Goal: Task Accomplishment & Management: Manage account settings

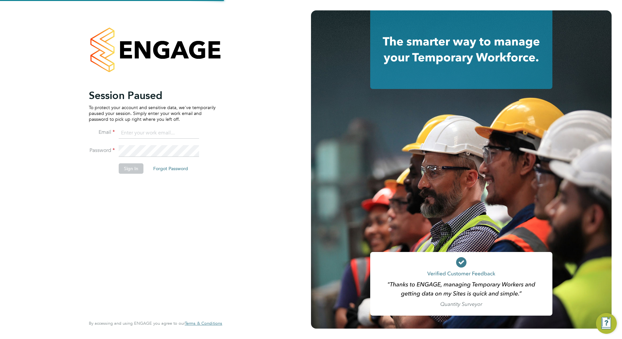
type input "dan.badger@vistry.co.uk"
click at [126, 170] on button "Sign In" at bounding box center [131, 169] width 25 height 10
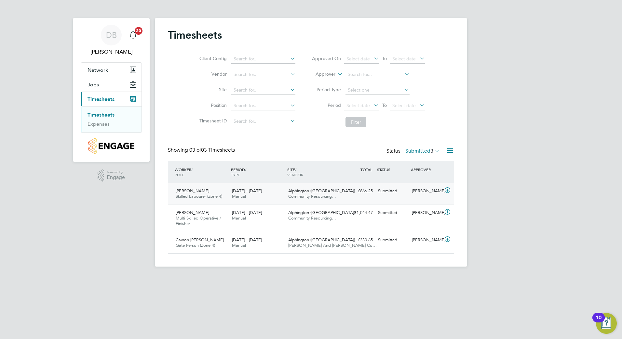
click at [449, 189] on icon at bounding box center [447, 190] width 8 height 5
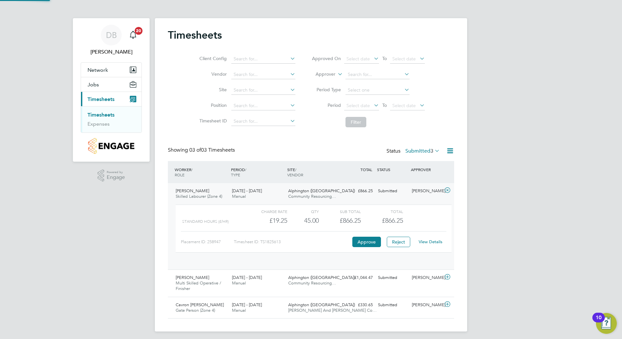
scroll to position [11, 63]
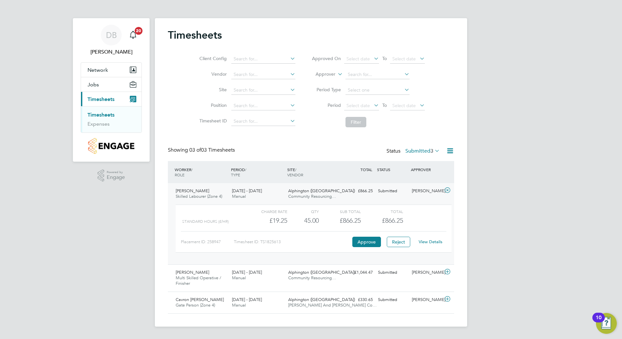
click at [428, 243] on link "View Details" at bounding box center [430, 242] width 24 height 6
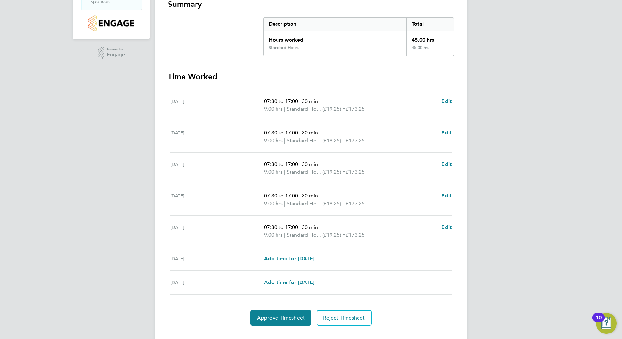
scroll to position [136, 0]
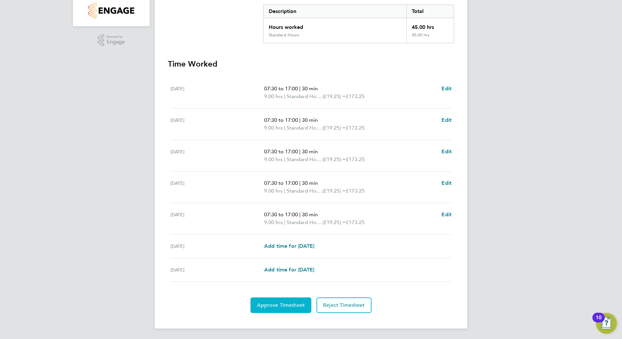
click at [279, 304] on span "Approve Timesheet" at bounding box center [281, 305] width 48 height 7
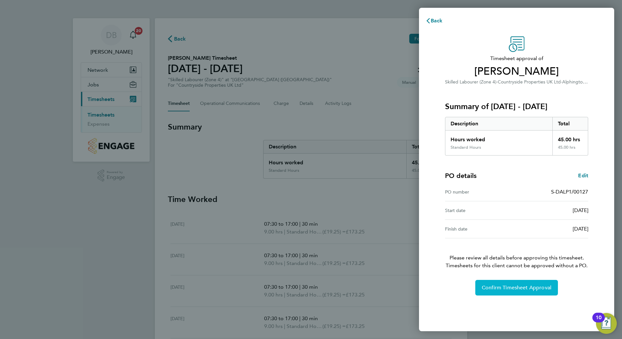
click at [505, 284] on button "Confirm Timesheet Approval" at bounding box center [516, 288] width 83 height 16
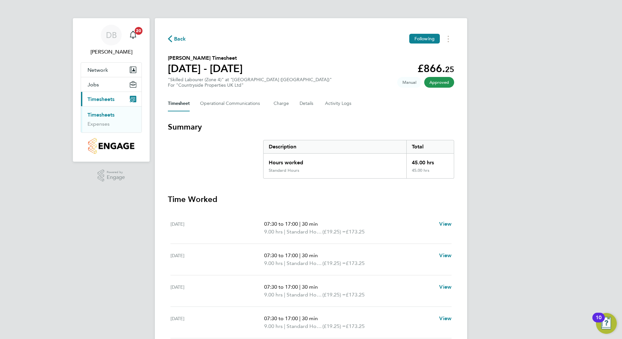
click at [112, 116] on link "Timesheets" at bounding box center [100, 115] width 27 height 6
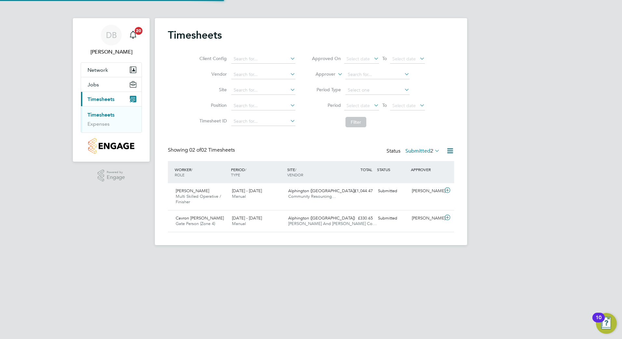
scroll to position [17, 57]
click at [320, 256] on html "DB Dan Badger Notifications 20 Applications: Network Team Members Sites Jobs Va…" at bounding box center [311, 128] width 622 height 256
click at [447, 191] on icon at bounding box center [447, 190] width 8 height 5
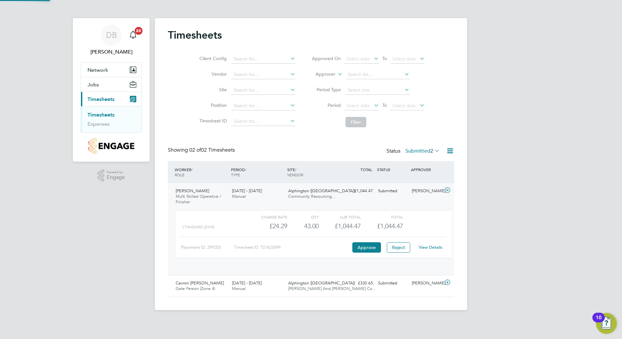
scroll to position [11, 63]
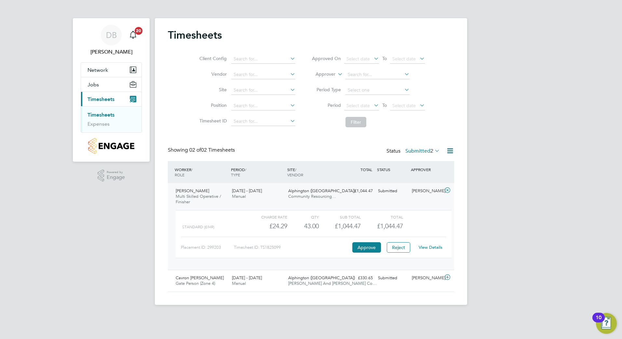
click at [429, 248] on link "View Details" at bounding box center [430, 248] width 24 height 6
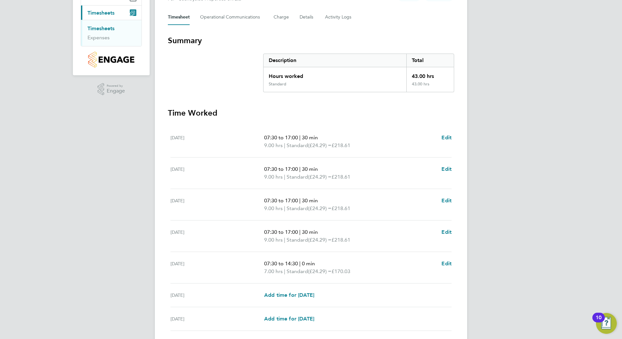
scroll to position [98, 0]
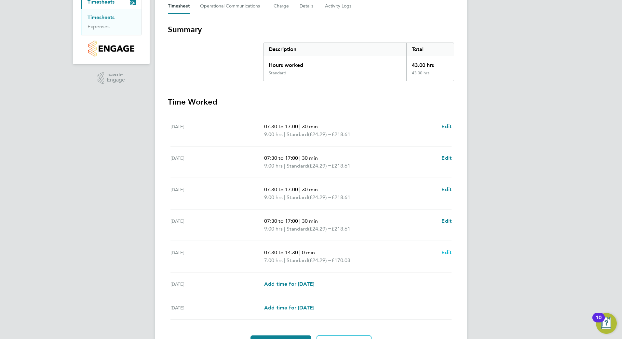
click at [443, 253] on span "Edit" at bounding box center [446, 253] width 10 height 6
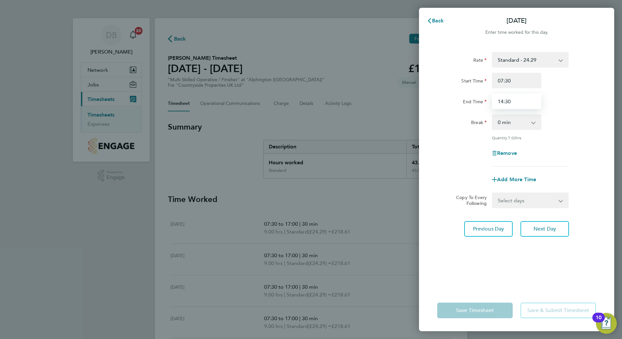
click at [515, 101] on input "14:30" at bounding box center [516, 102] width 49 height 16
type input "13:00"
click at [531, 229] on button "Next Day" at bounding box center [544, 229] width 48 height 16
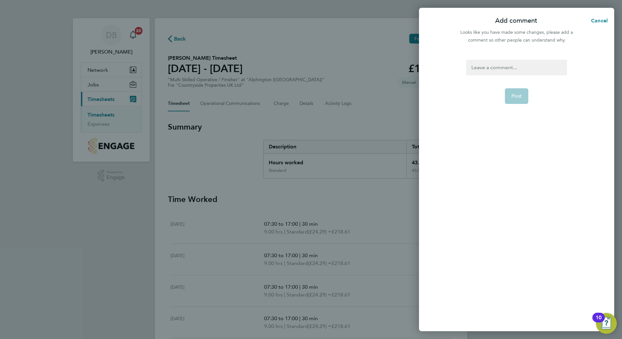
click at [530, 97] on form "Post" at bounding box center [516, 148] width 106 height 176
click at [502, 77] on form "Post" at bounding box center [516, 148] width 106 height 176
click at [502, 67] on div at bounding box center [516, 68] width 100 height 16
click at [514, 65] on div at bounding box center [516, 68] width 100 height 16
click at [518, 97] on span "Post" at bounding box center [516, 96] width 11 height 7
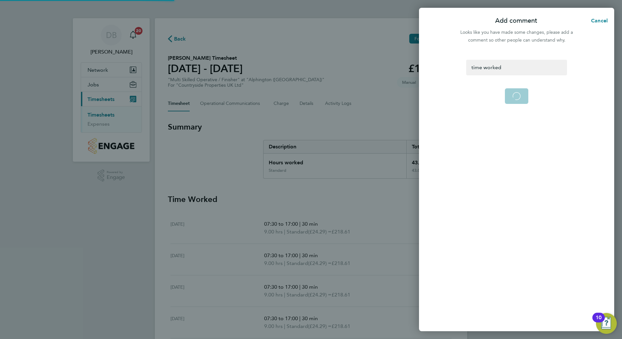
select select "30"
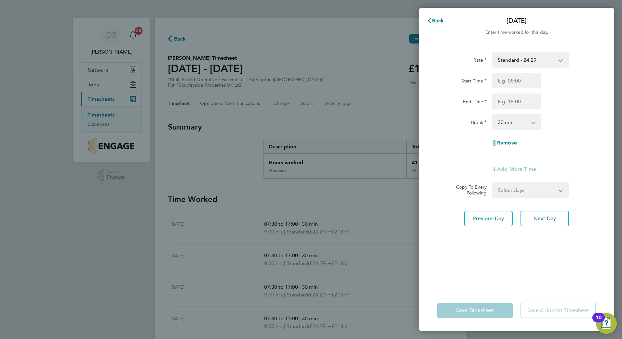
click at [469, 316] on app-form-button "Save Timesheet" at bounding box center [476, 311] width 79 height 16
click at [550, 223] on button "Next Day" at bounding box center [544, 219] width 48 height 16
select select "30"
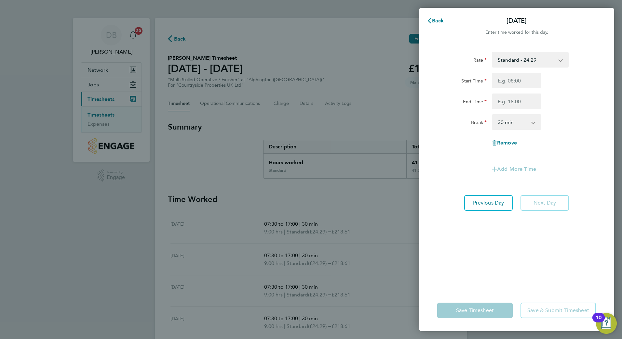
click at [497, 310] on app-form-button "Save Timesheet" at bounding box center [476, 311] width 79 height 16
click at [440, 28] on div "Back Sun 21 Sep" at bounding box center [516, 21] width 195 height 16
click at [439, 17] on button "Back" at bounding box center [435, 20] width 30 height 13
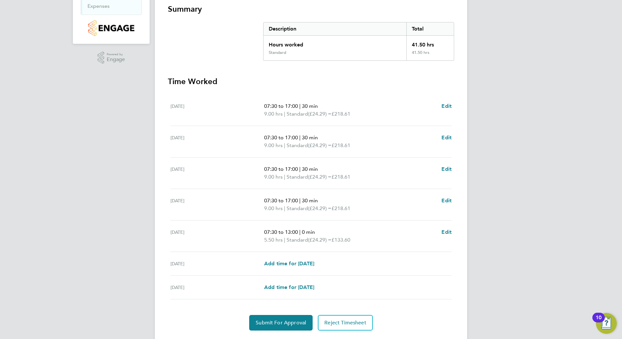
scroll to position [136, 0]
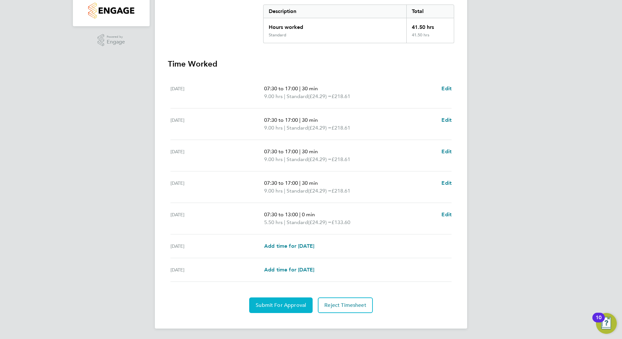
click at [278, 303] on span "Submit For Approval" at bounding box center [281, 305] width 50 height 7
click at [267, 305] on span "Approve Timesheet" at bounding box center [281, 305] width 48 height 7
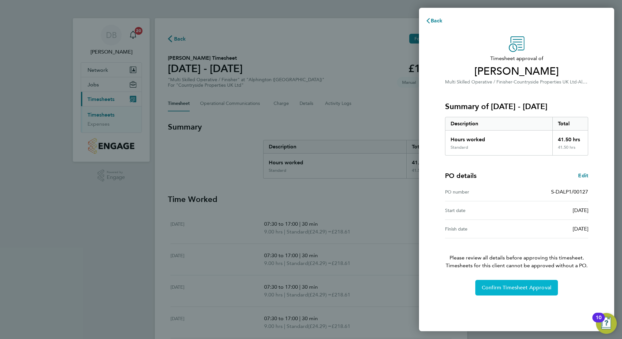
click at [516, 283] on button "Confirm Timesheet Approval" at bounding box center [516, 288] width 83 height 16
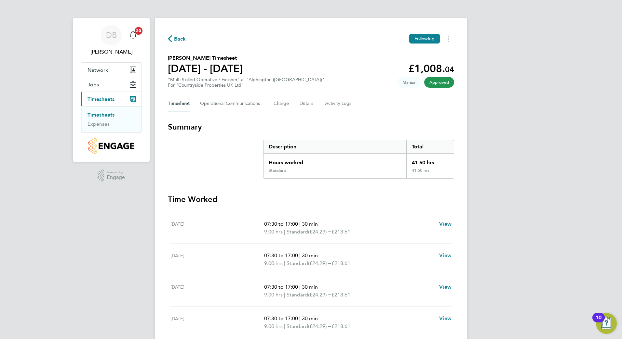
drag, startPoint x: 215, startPoint y: 197, endPoint x: 162, endPoint y: 197, distance: 53.3
click at [162, 197] on div "Back Following Patrick Wells's Timesheet 15 - 21 Sept 2025 £1,008. 04 "Multi Sk…" at bounding box center [311, 225] width 312 height 415
drag, startPoint x: 162, startPoint y: 197, endPoint x: 228, endPoint y: 199, distance: 66.0
click at [228, 199] on h3 "Time Worked" at bounding box center [311, 199] width 286 height 10
click at [211, 201] on h3 "Time Worked" at bounding box center [311, 199] width 286 height 10
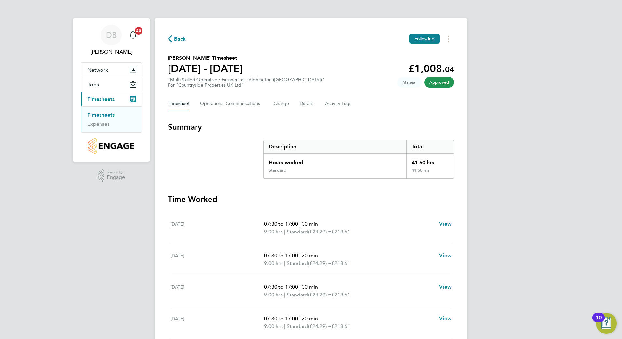
click at [218, 199] on h3 "Time Worked" at bounding box center [311, 199] width 286 height 10
drag, startPoint x: 221, startPoint y: 197, endPoint x: 168, endPoint y: 196, distance: 52.7
click at [168, 196] on h3 "Time Worked" at bounding box center [311, 199] width 286 height 10
drag, startPoint x: 168, startPoint y: 196, endPoint x: 219, endPoint y: 203, distance: 51.5
click at [219, 203] on h3 "Time Worked" at bounding box center [311, 199] width 286 height 10
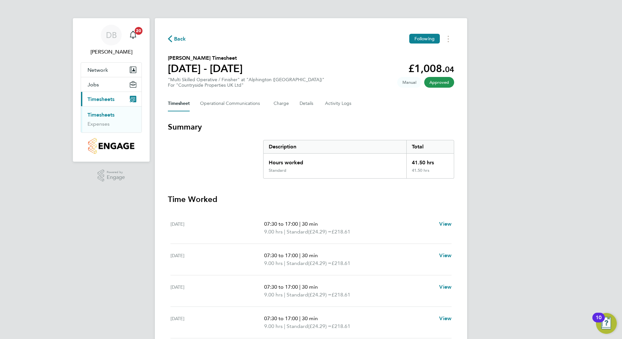
click at [111, 114] on link "Timesheets" at bounding box center [100, 115] width 27 height 6
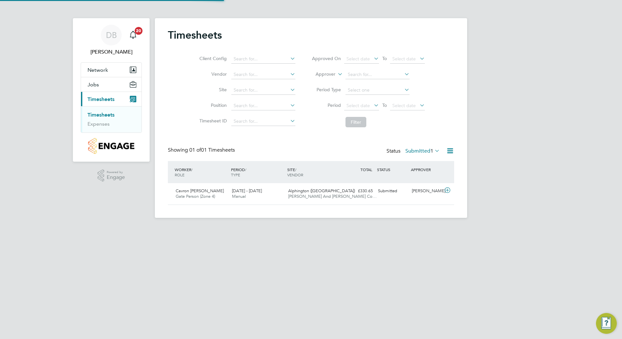
scroll to position [17, 57]
click at [451, 190] on div at bounding box center [448, 191] width 11 height 10
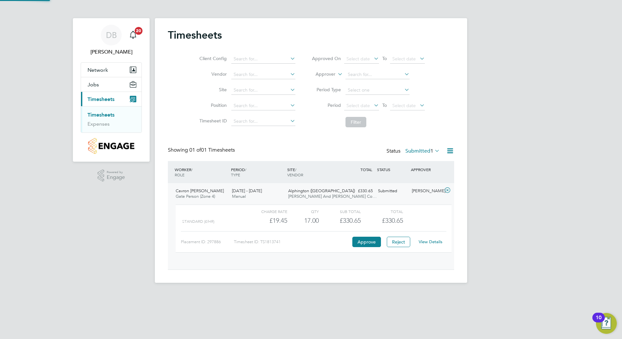
scroll to position [11, 63]
click at [361, 242] on button "Approve" at bounding box center [366, 242] width 29 height 10
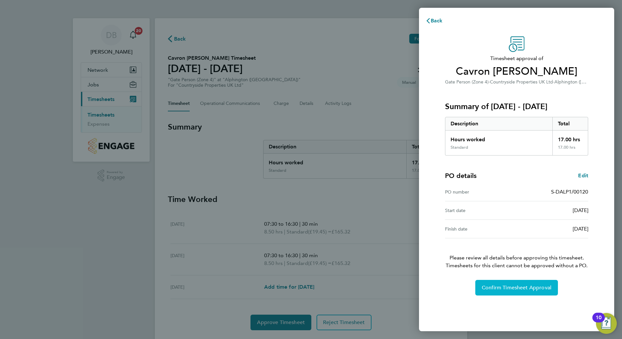
click at [509, 288] on span "Confirm Timesheet Approval" at bounding box center [517, 288] width 70 height 7
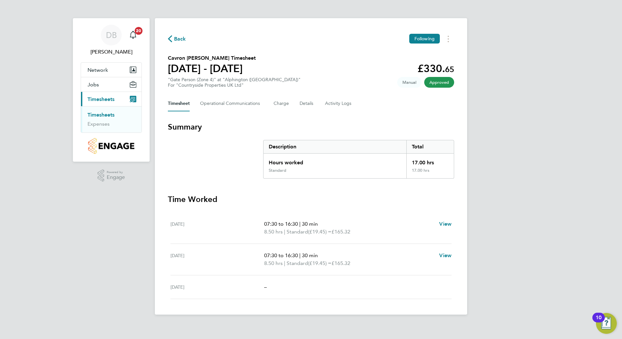
click at [96, 114] on link "Timesheets" at bounding box center [100, 115] width 27 height 6
